Goal: Task Accomplishment & Management: Complete application form

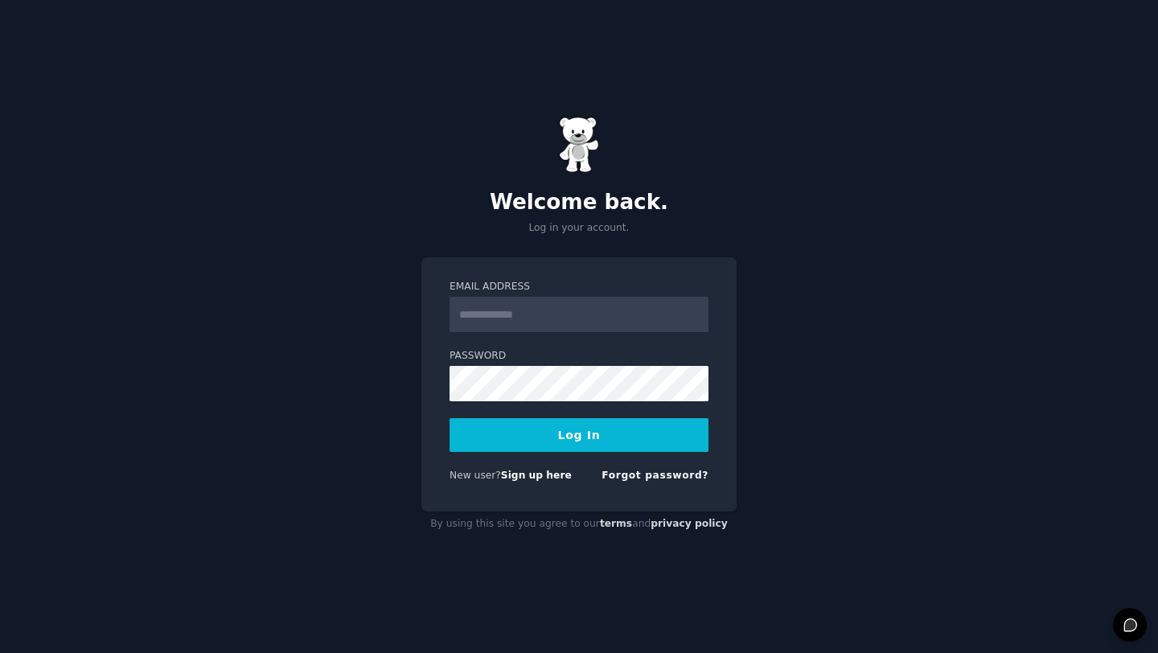
click at [541, 314] on input "Email Address" at bounding box center [578, 314] width 259 height 35
type input "**********"
click at [568, 443] on button "Log In" at bounding box center [578, 435] width 259 height 34
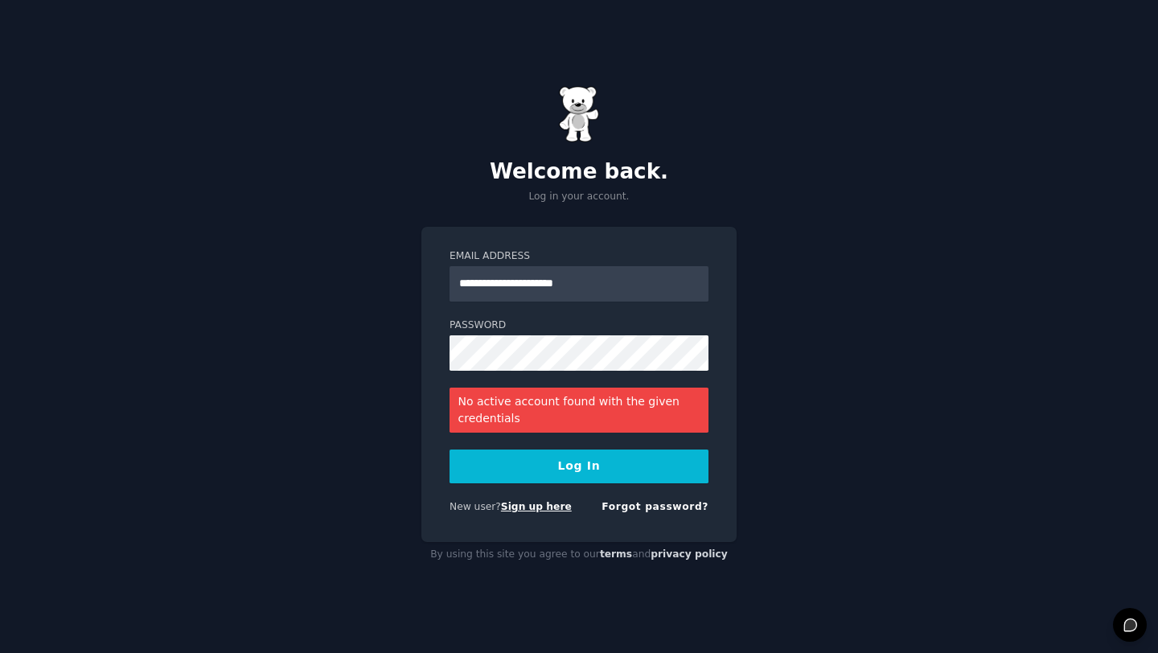
click at [531, 506] on link "Sign up here" at bounding box center [536, 506] width 71 height 11
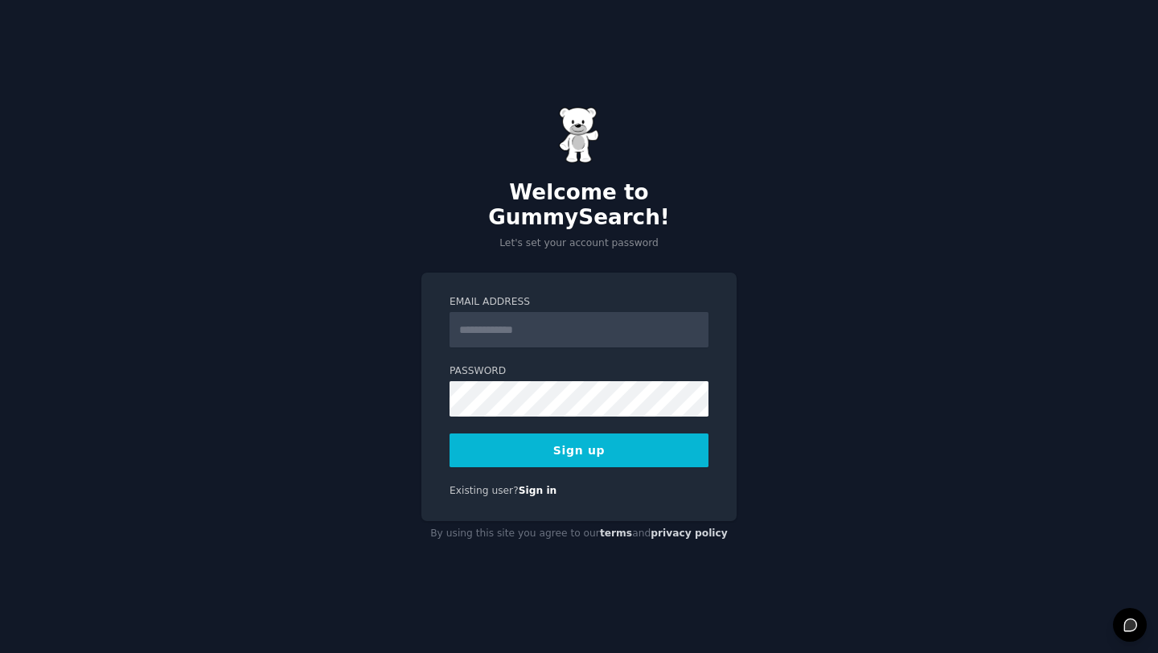
click at [523, 312] on input "Email Address" at bounding box center [578, 329] width 259 height 35
type input "**********"
click at [613, 443] on button "Sign up" at bounding box center [578, 450] width 259 height 34
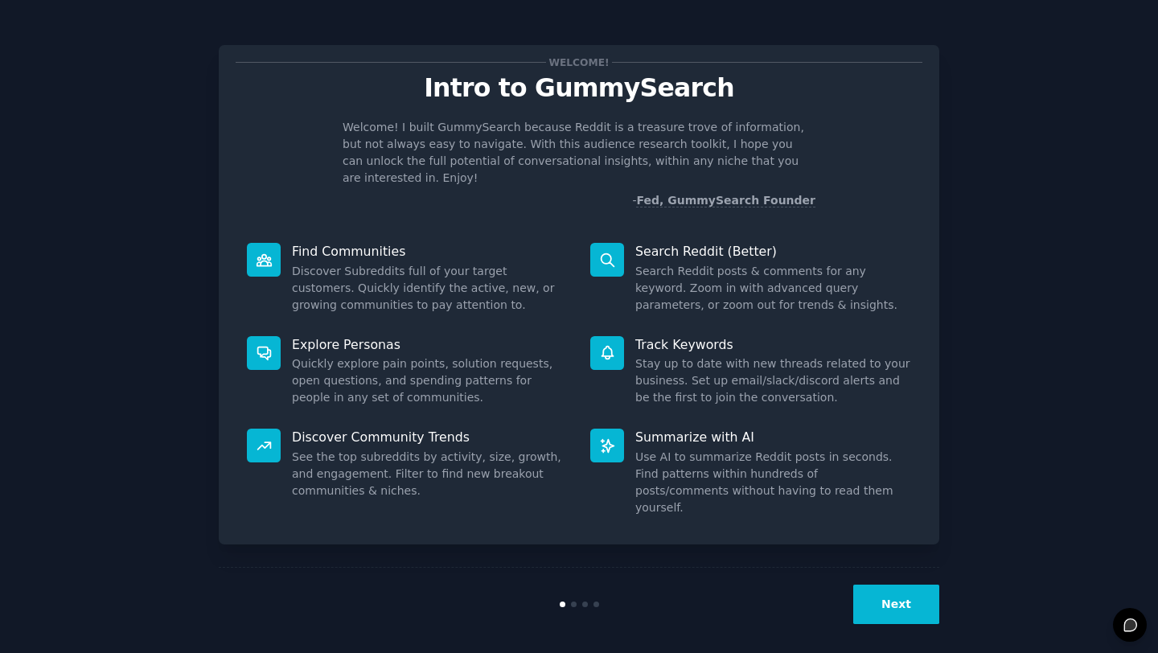
click at [879, 588] on button "Next" at bounding box center [896, 603] width 86 height 39
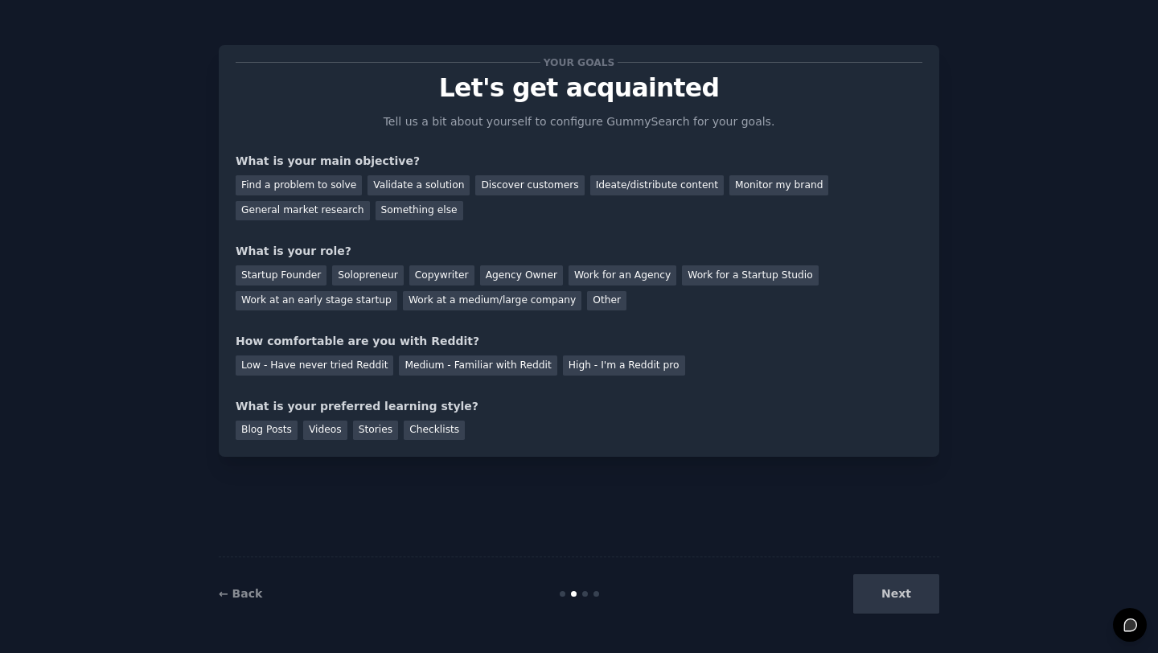
click at [221, 603] on div "← Back Next" at bounding box center [579, 593] width 720 height 74
click at [234, 598] on link "← Back" at bounding box center [240, 593] width 43 height 13
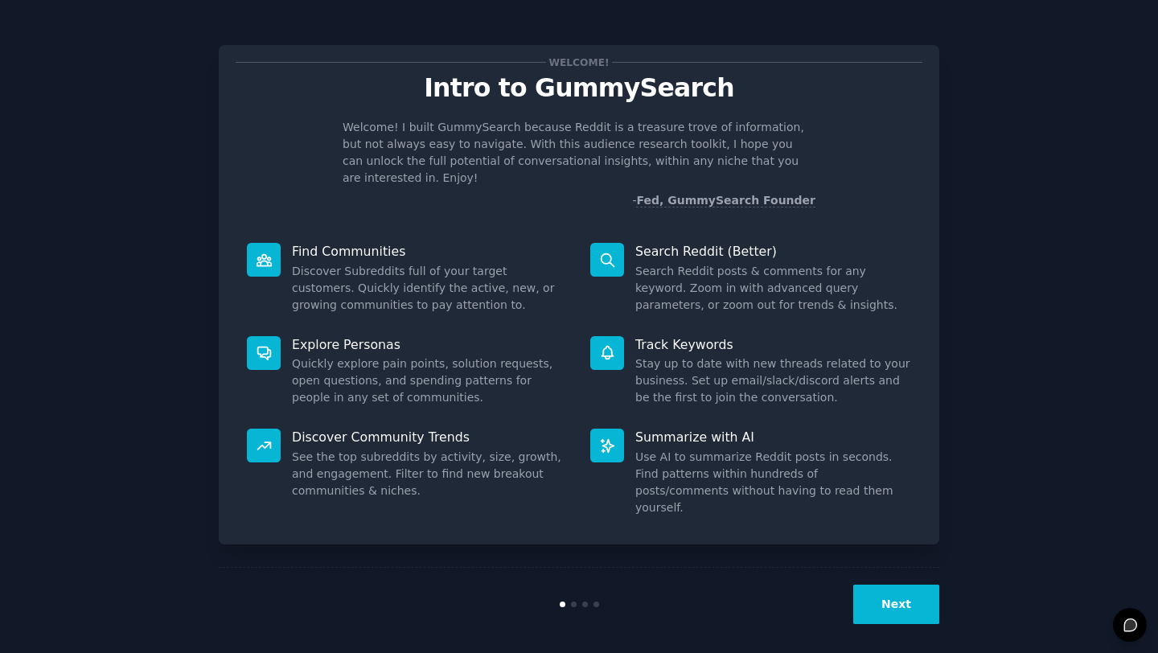
click at [259, 254] on icon at bounding box center [263, 259] width 14 height 11
drag, startPoint x: 333, startPoint y: 244, endPoint x: 387, endPoint y: 264, distance: 58.5
click at [347, 244] on div "Find Communities Discover Subreddits full of your target customers. Quickly ide…" at bounding box center [407, 278] width 343 height 93
click at [878, 606] on button "Next" at bounding box center [896, 603] width 86 height 39
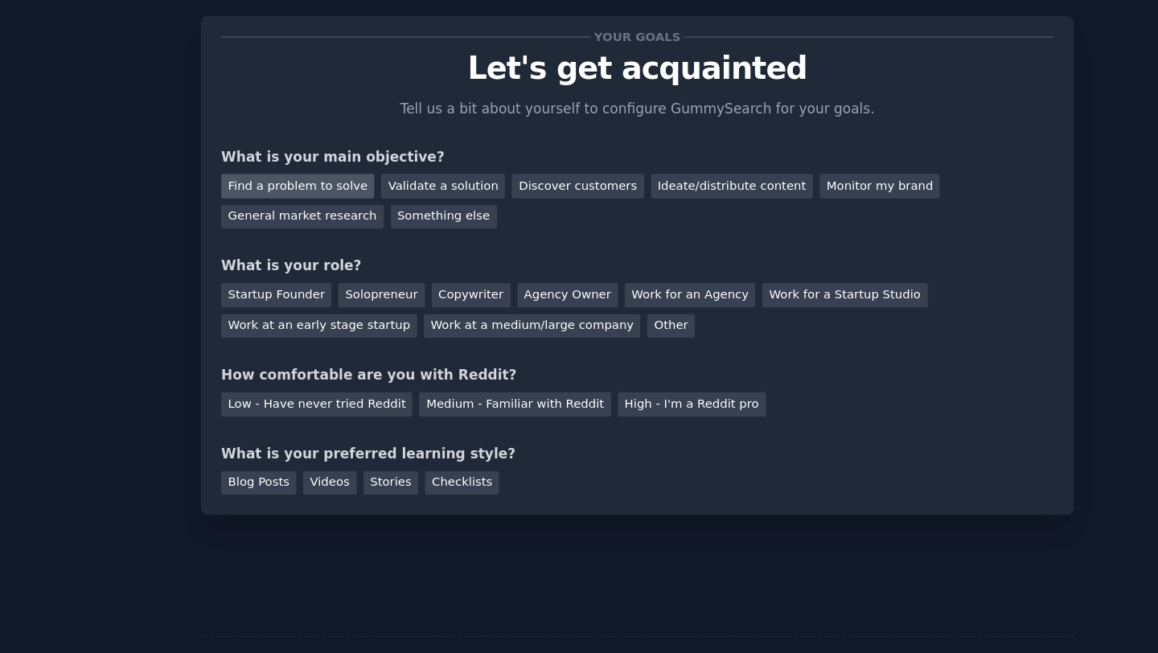
click at [324, 186] on div "Find a problem to solve" at bounding box center [299, 185] width 126 height 20
click at [326, 186] on div "Find a problem to solve" at bounding box center [299, 185] width 126 height 20
click at [378, 182] on div "Validate a solution" at bounding box center [418, 185] width 102 height 20
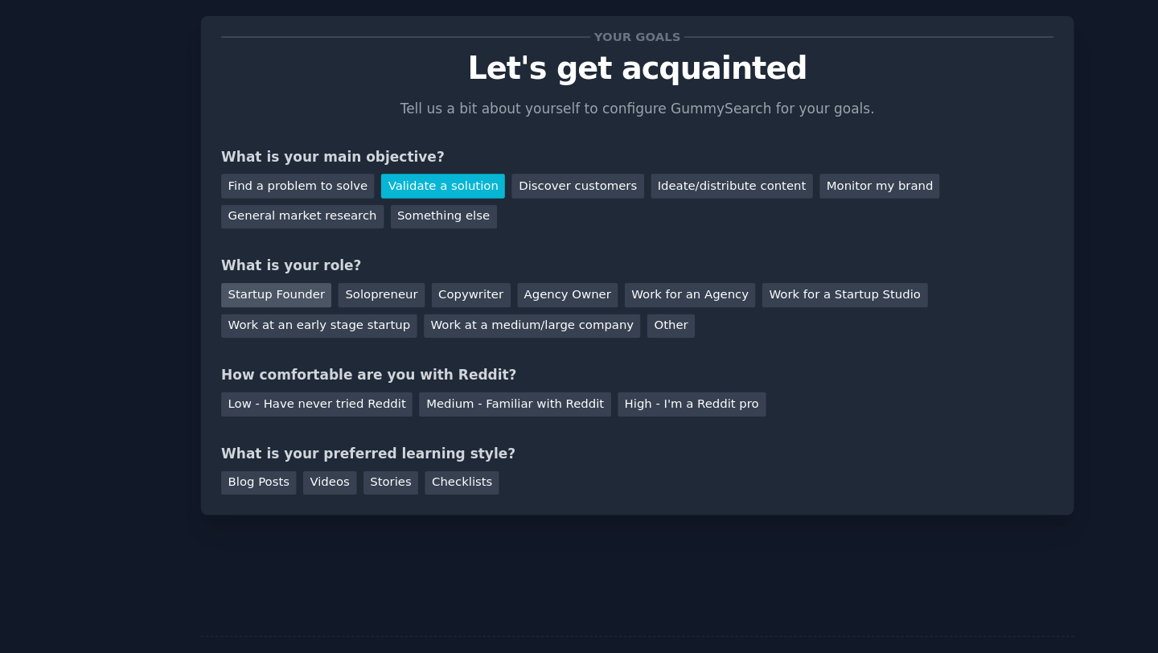
click at [276, 275] on div "Startup Founder" at bounding box center [281, 275] width 91 height 20
click at [356, 367] on div "Low - Have never tried Reddit" at bounding box center [315, 365] width 158 height 20
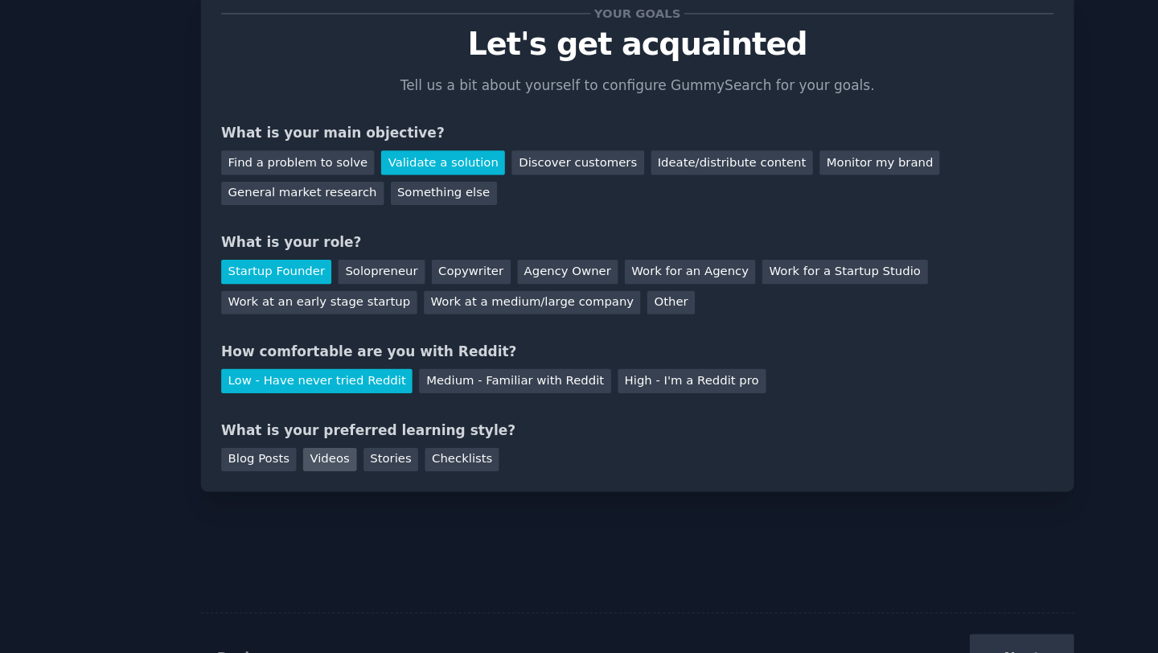
click at [334, 434] on div "Videos" at bounding box center [325, 430] width 44 height 20
click at [443, 436] on div "Checklists" at bounding box center [434, 430] width 61 height 20
click at [315, 432] on div "Videos" at bounding box center [325, 430] width 44 height 20
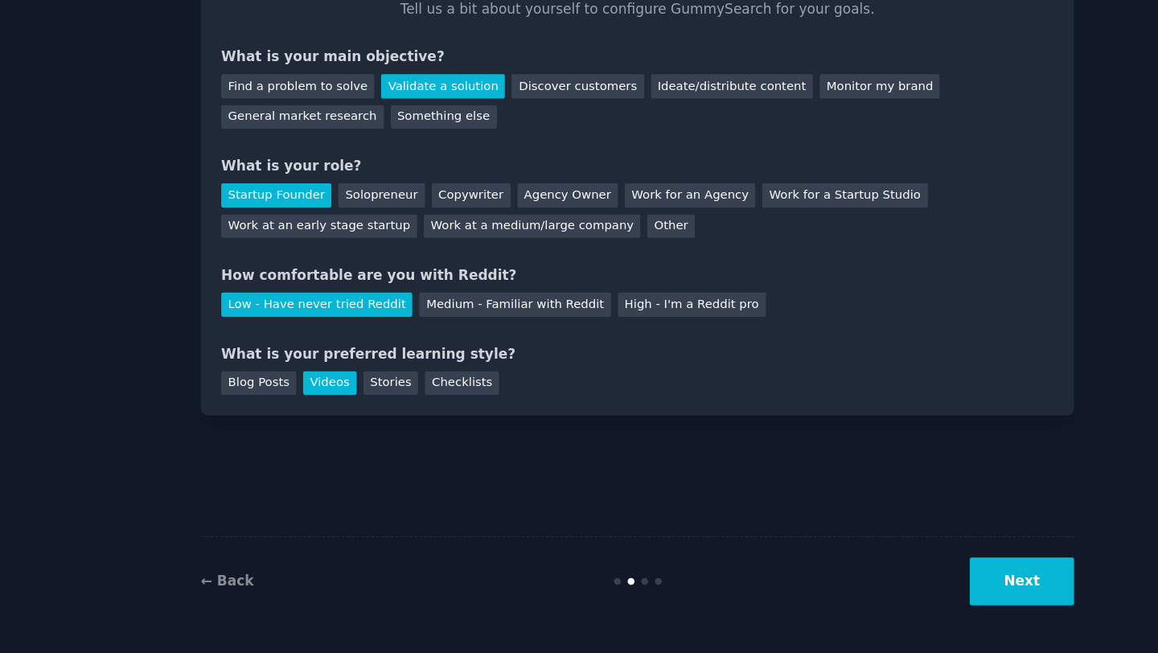
click at [920, 593] on button "Next" at bounding box center [896, 593] width 86 height 39
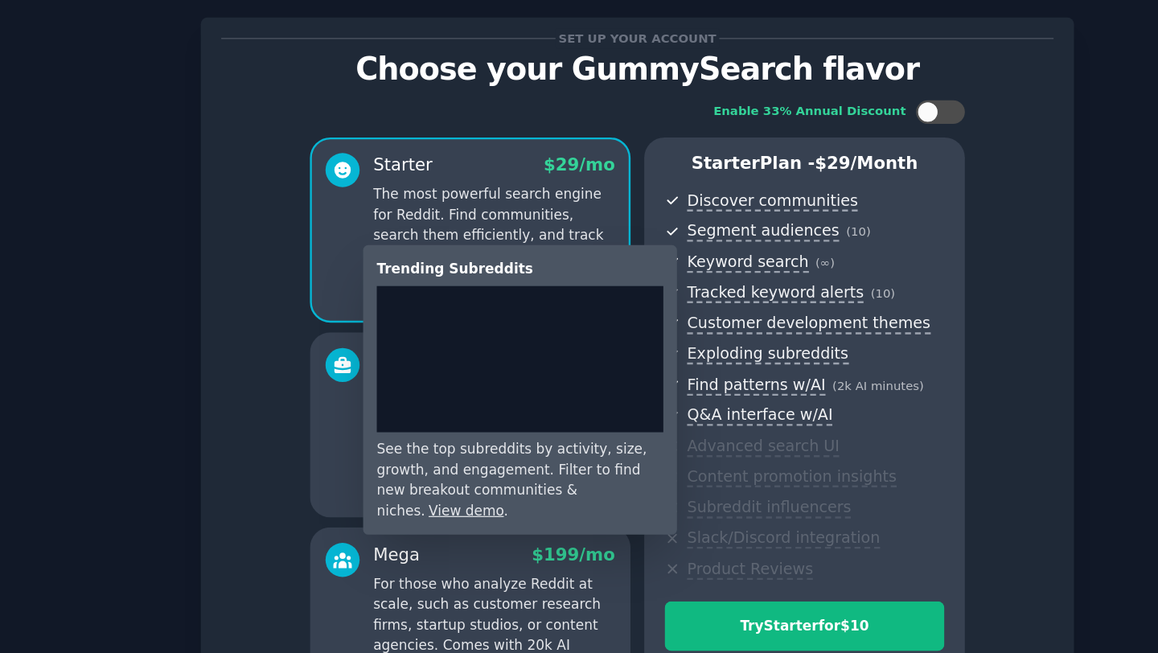
scroll to position [118, 0]
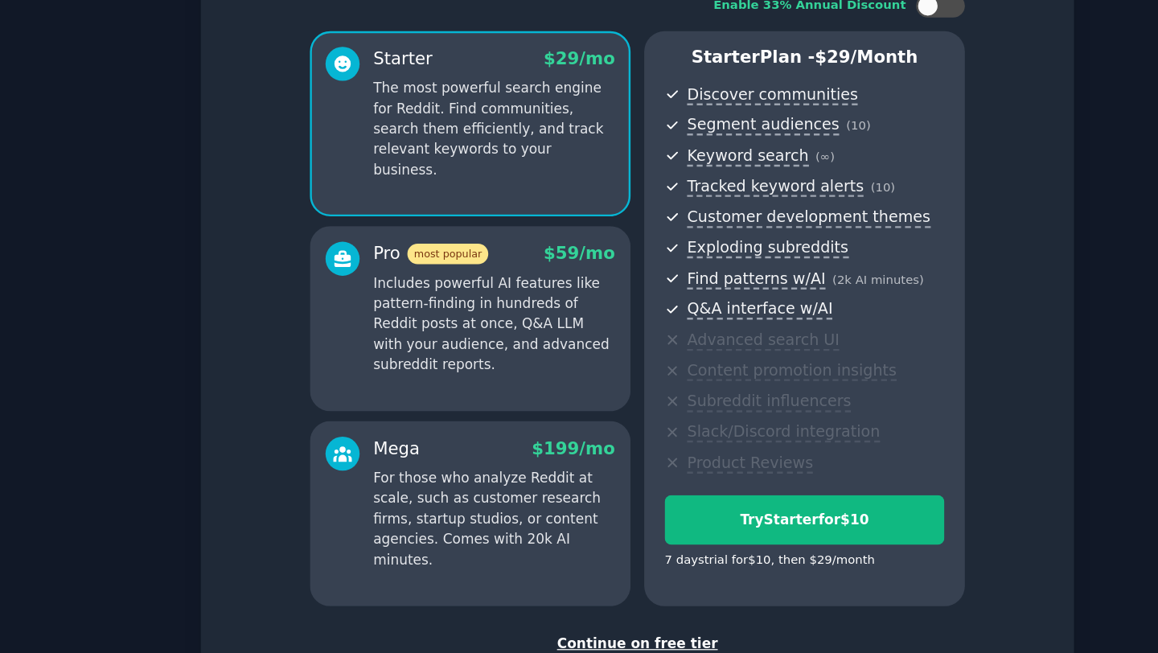
click at [563, 523] on div "Continue on free tier" at bounding box center [579, 531] width 686 height 17
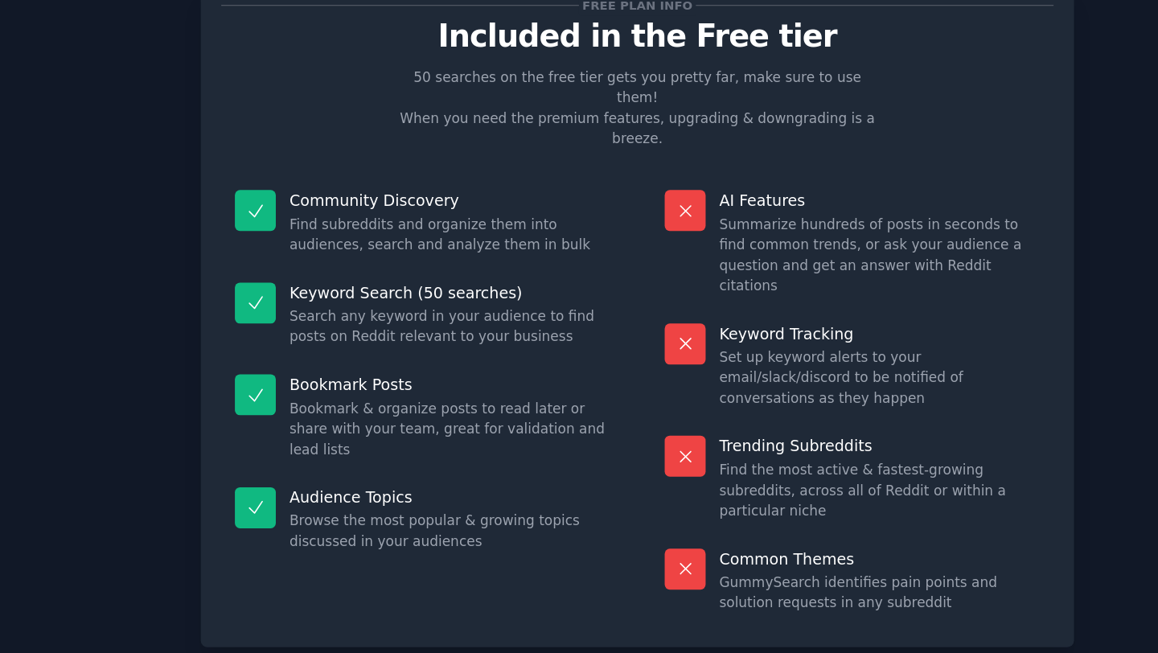
click at [895, 632] on button "Let's Go!" at bounding box center [882, 651] width 113 height 39
